Goal: Transaction & Acquisition: Purchase product/service

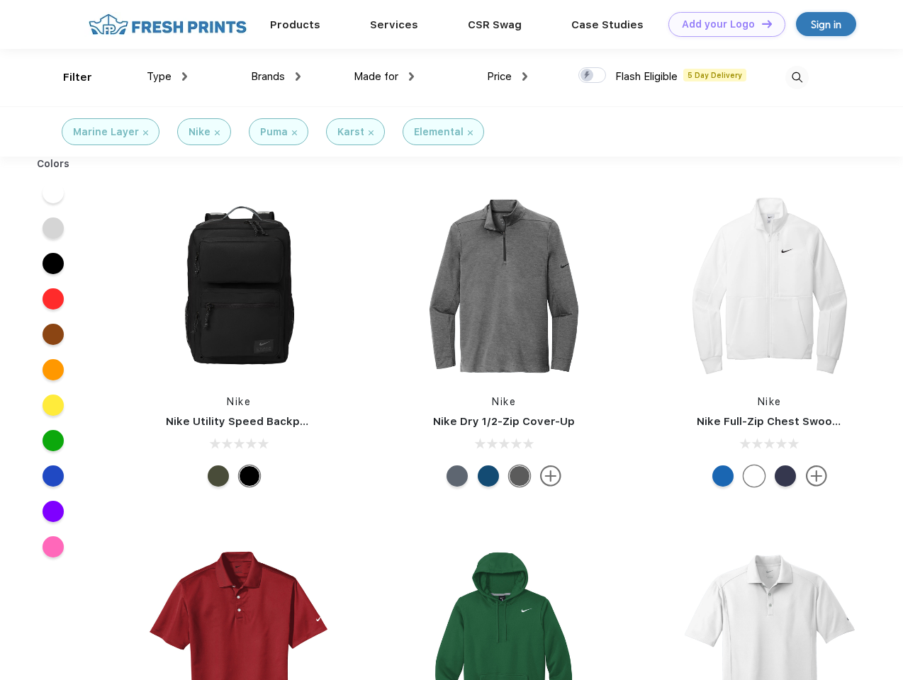
click at [721, 24] on link "Add your Logo Design Tool" at bounding box center [726, 24] width 117 height 25
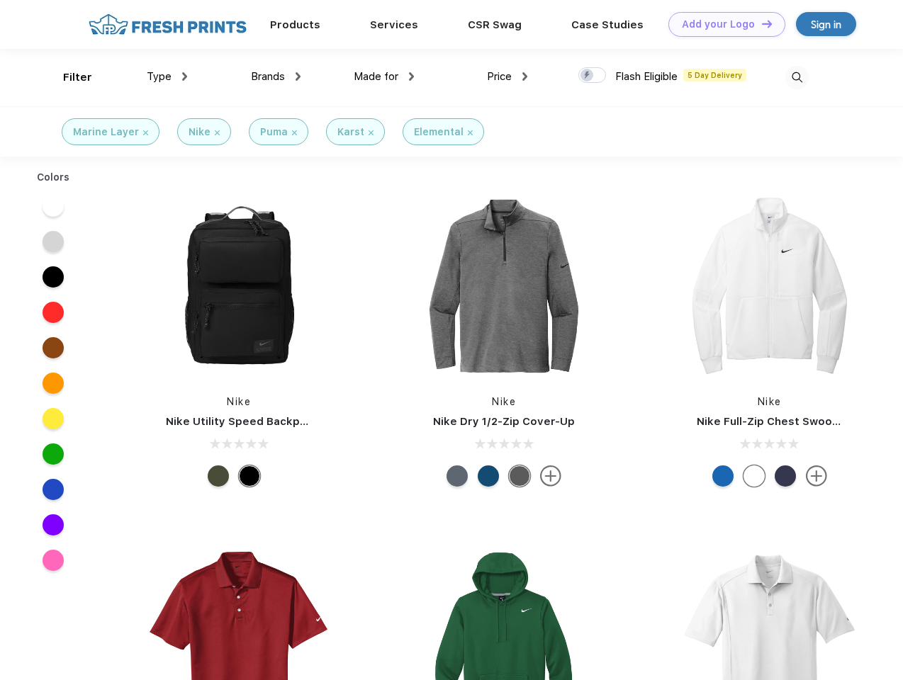
click at [0, 0] on div "Design Tool" at bounding box center [0, 0] width 0 height 0
click at [760, 23] on link "Add your Logo Design Tool" at bounding box center [726, 24] width 117 height 25
click at [68, 77] on div "Filter" at bounding box center [77, 77] width 29 height 16
click at [167, 77] on span "Type" at bounding box center [159, 76] width 25 height 13
click at [276, 77] on span "Brands" at bounding box center [268, 76] width 34 height 13
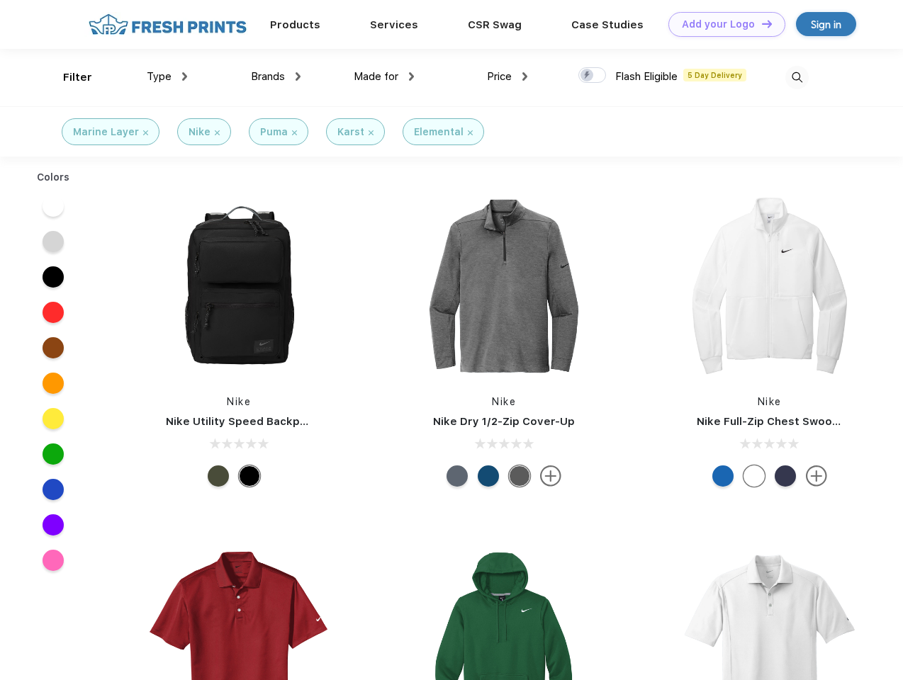
click at [384, 77] on span "Made for" at bounding box center [376, 76] width 45 height 13
click at [507, 77] on span "Price" at bounding box center [499, 76] width 25 height 13
click at [593, 76] on div at bounding box center [592, 75] width 28 height 16
click at [588, 76] on input "checkbox" at bounding box center [582, 71] width 9 height 9
click at [797, 77] on img at bounding box center [796, 77] width 23 height 23
